Goal: Navigation & Orientation: Find specific page/section

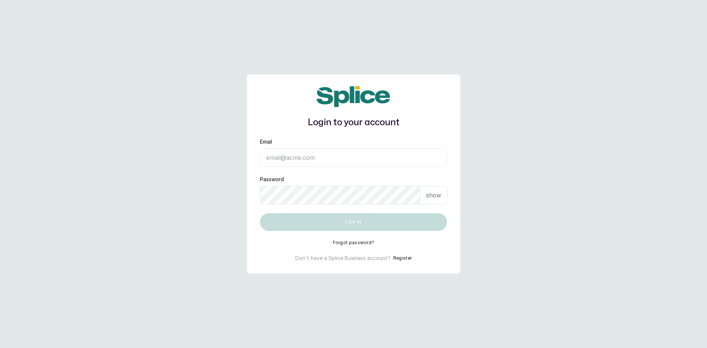
click at [305, 161] on input "Email" at bounding box center [353, 157] width 187 height 18
type input "[EMAIL_ADDRESS][DOMAIN_NAME]"
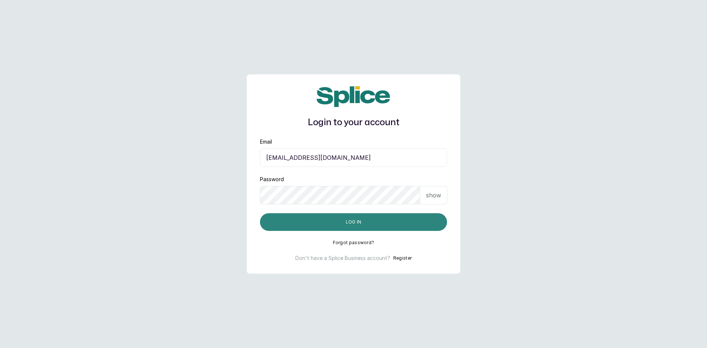
click at [307, 221] on button "Log in" at bounding box center [353, 222] width 187 height 18
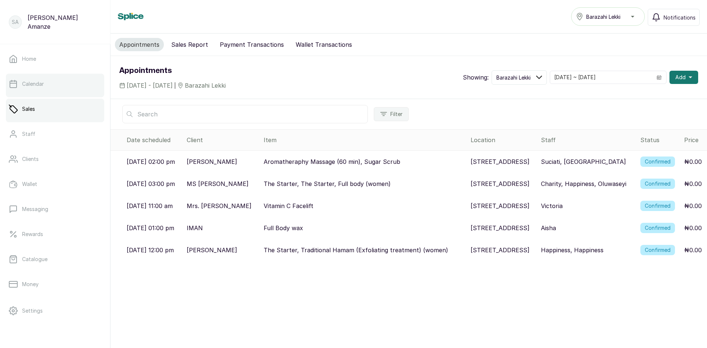
click at [41, 84] on p "Calendar" at bounding box center [33, 83] width 22 height 7
